Goal: Check status: Check status

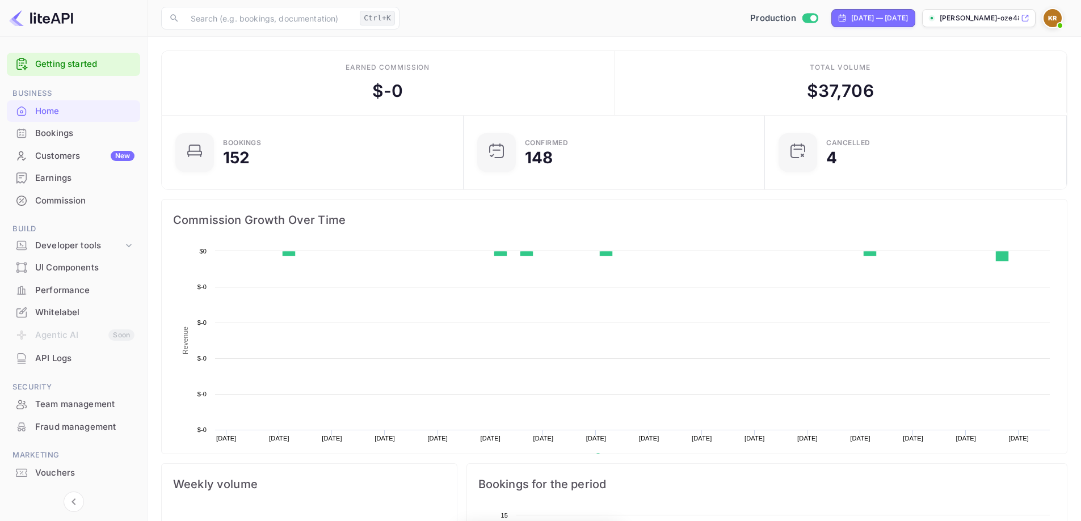
click at [65, 135] on div "Bookings" at bounding box center [84, 133] width 99 height 13
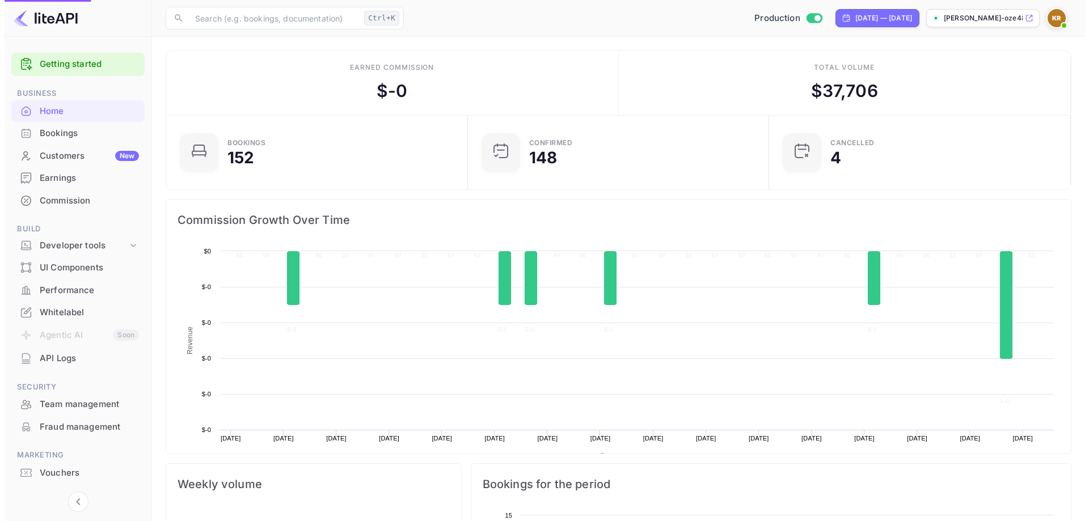
scroll to position [176, 286]
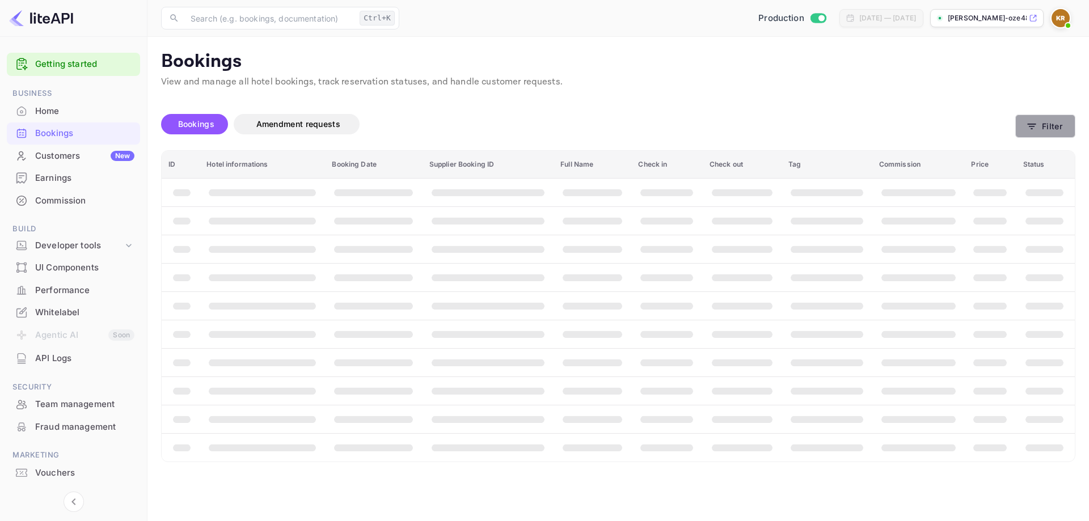
click at [1031, 133] on button "Filter" at bounding box center [1046, 126] width 60 height 23
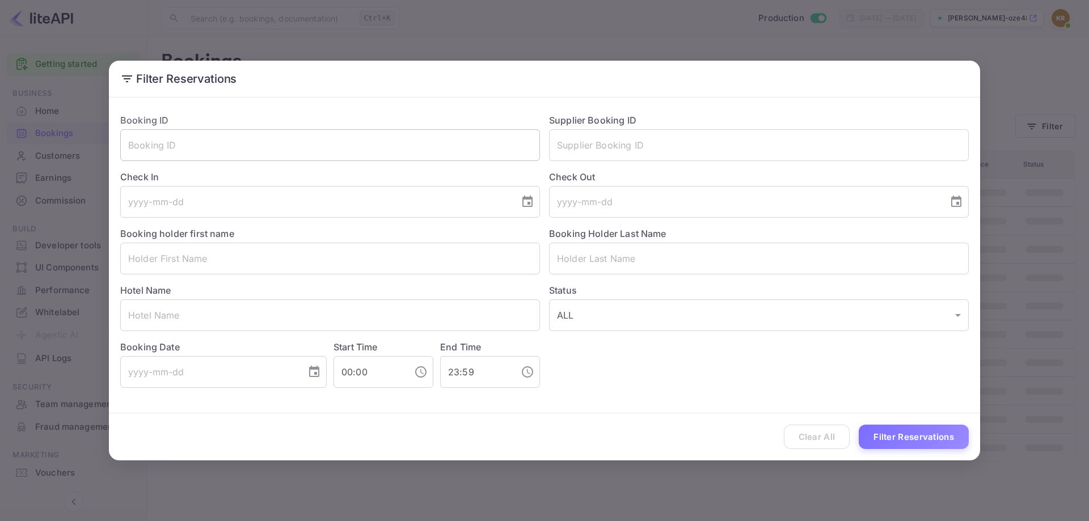
click at [419, 146] on input "text" at bounding box center [330, 145] width 420 height 32
paste input "Q3E6S5Mth"
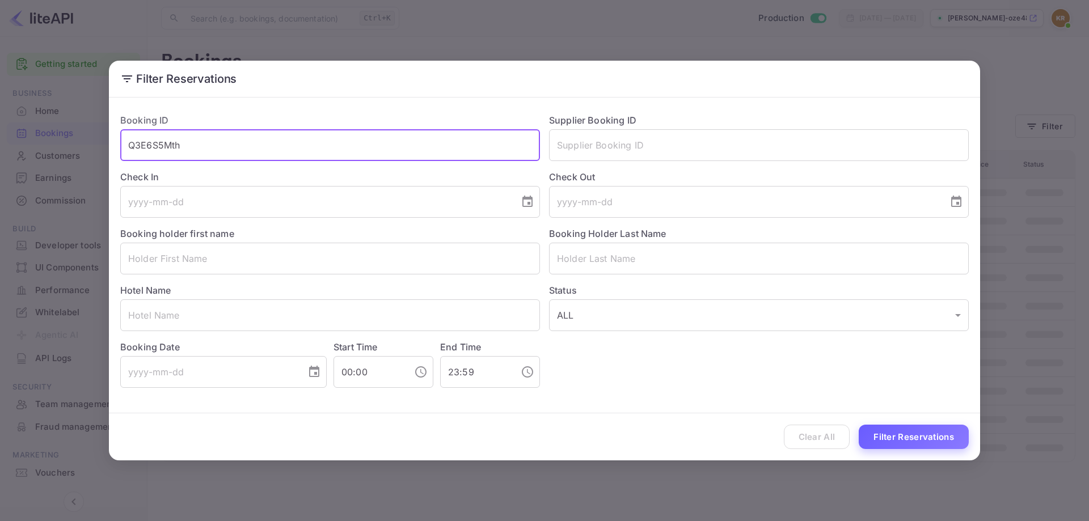
type input "Q3E6S5Mth"
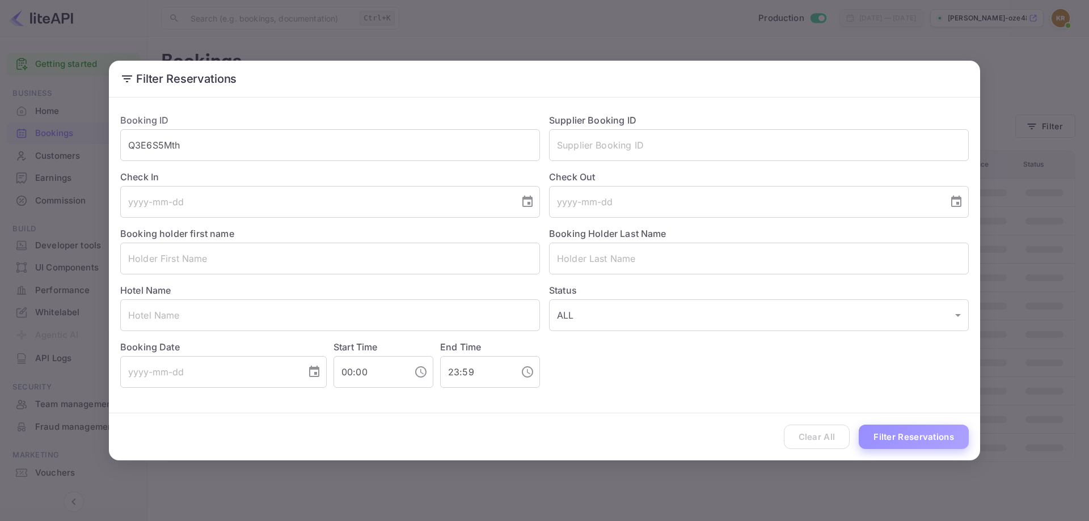
click at [896, 429] on button "Filter Reservations" at bounding box center [914, 437] width 110 height 24
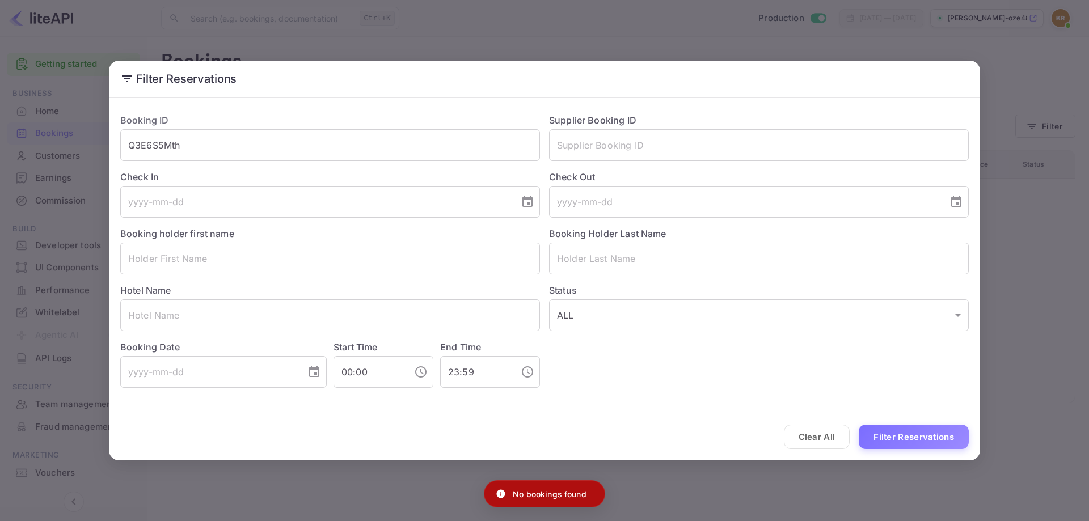
drag, startPoint x: 1086, startPoint y: 144, endPoint x: 1064, endPoint y: 146, distance: 22.3
click at [1080, 144] on div "Filter Reservations Booking ID Q3E6S5Mth ​ Supplier Booking ID ​ Check In ​ Che…" at bounding box center [544, 260] width 1089 height 521
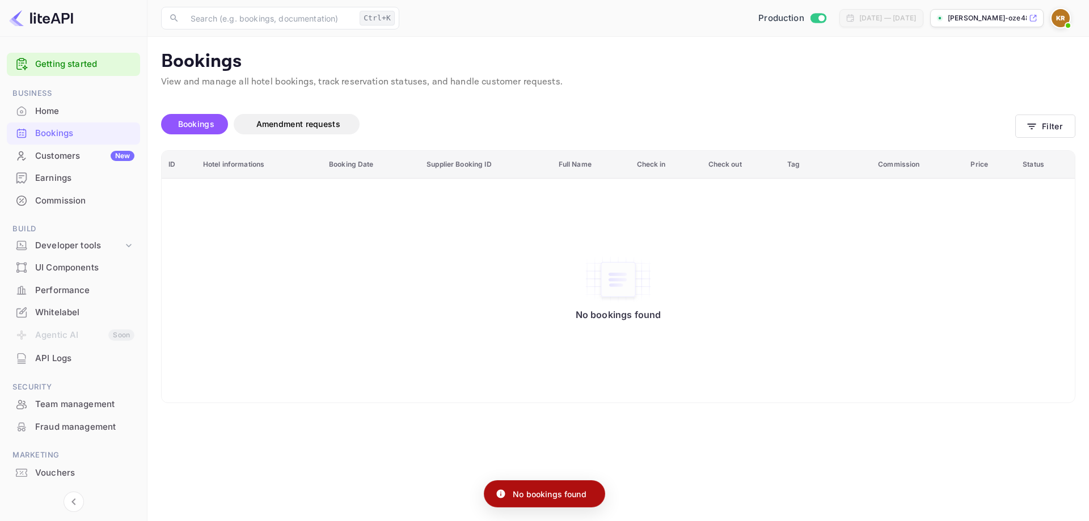
click at [1063, 22] on img at bounding box center [1061, 18] width 18 height 18
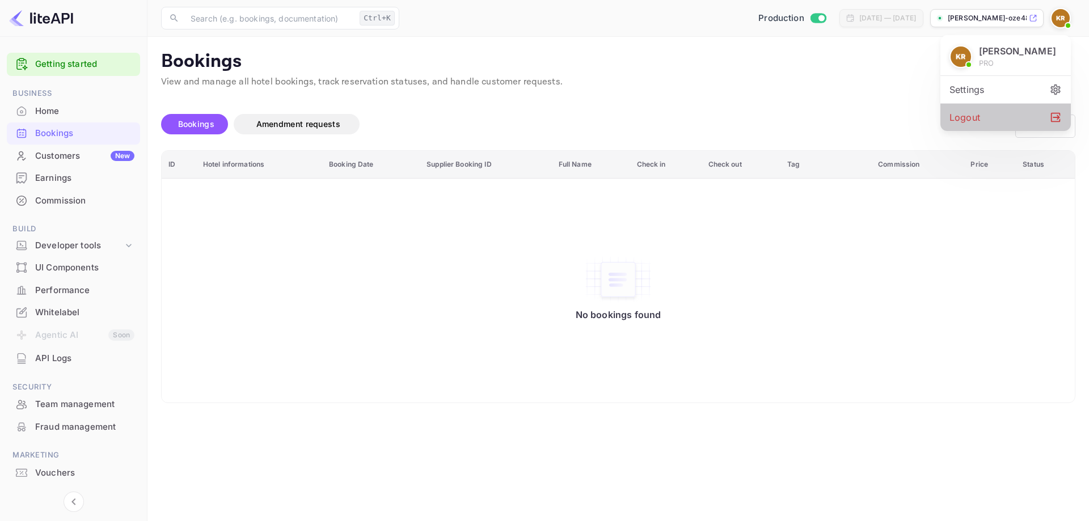
click at [1030, 127] on div "Logout" at bounding box center [1006, 117] width 130 height 27
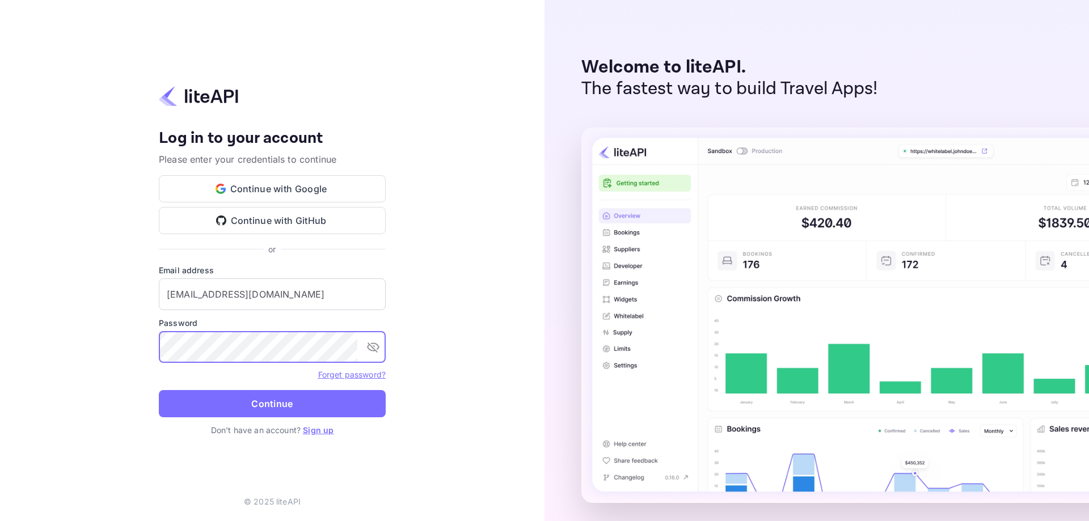
type input "[EMAIL_ADDRESS][DOMAIN_NAME]"
click at [273, 397] on form "Email address [EMAIL_ADDRESS][DOMAIN_NAME] ​ Password ​ Forget password? Contin…" at bounding box center [272, 344] width 227 height 160
drag, startPoint x: 271, startPoint y: 401, endPoint x: 265, endPoint y: 401, distance: 6.2
click at [271, 401] on button "Continue" at bounding box center [272, 403] width 227 height 27
